Goal: Information Seeking & Learning: Learn about a topic

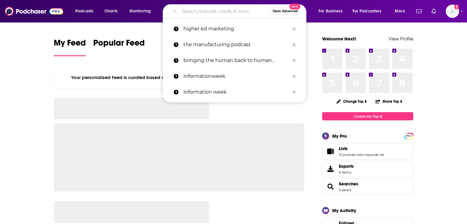
click at [228, 14] on input "Search podcasts, credits, & more..." at bounding box center [224, 11] width 91 height 10
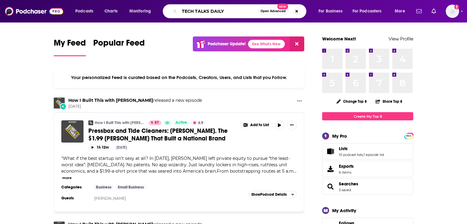
type input "TECH TALKS DAILY"
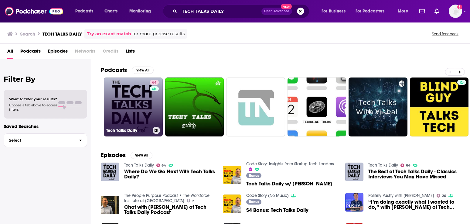
click at [129, 110] on link "64 Tech Talks Daily" at bounding box center [133, 106] width 59 height 59
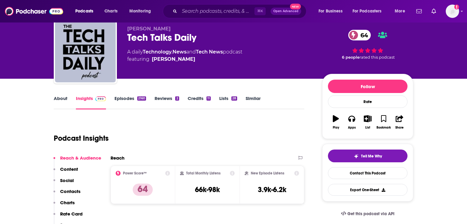
scroll to position [24, 0]
